Goal: Navigation & Orientation: Find specific page/section

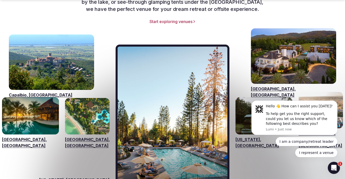
scroll to position [762, 0]
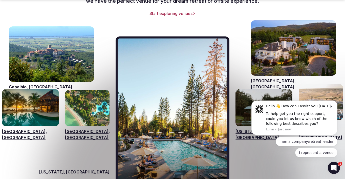
click at [57, 35] on link "Visit venues for Capalbio, Italy" at bounding box center [51, 53] width 85 height 55
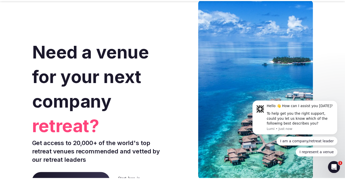
scroll to position [762, 0]
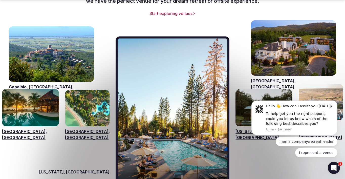
click at [18, 84] on link "Capalbio, [GEOGRAPHIC_DATA]" at bounding box center [51, 87] width 85 height 6
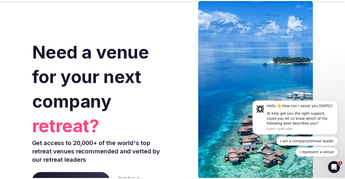
scroll to position [762, 0]
